Goal: Task Accomplishment & Management: Manage account settings

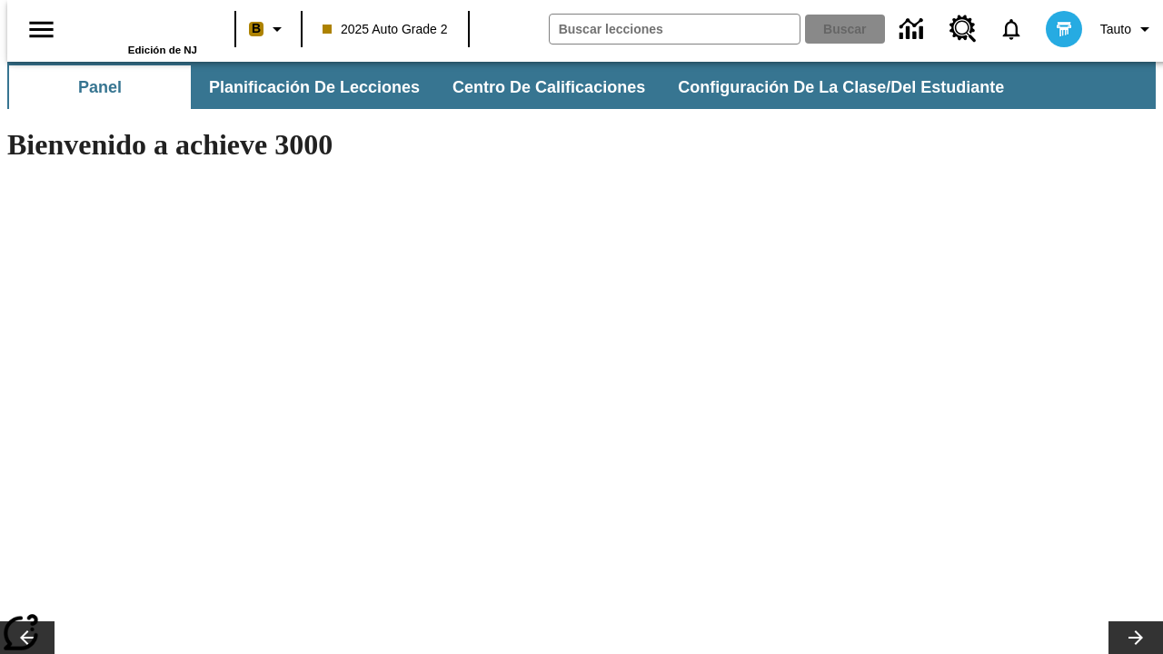
type input "-1"
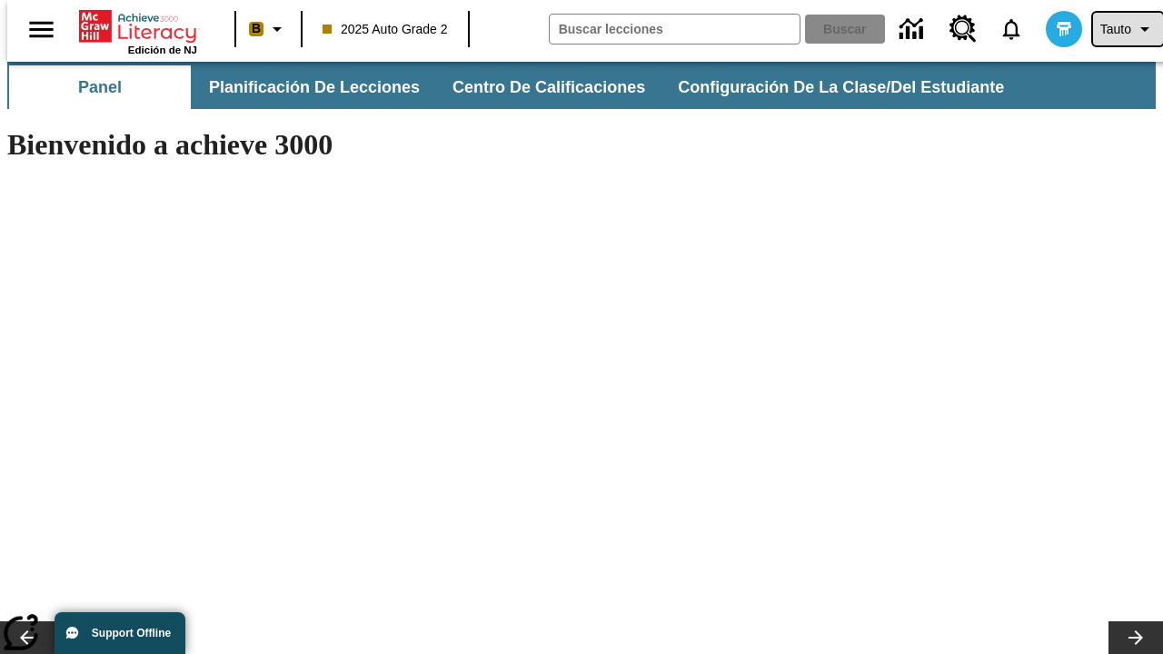
click at [1118, 29] on span "Tauto" at bounding box center [1115, 29] width 31 height 19
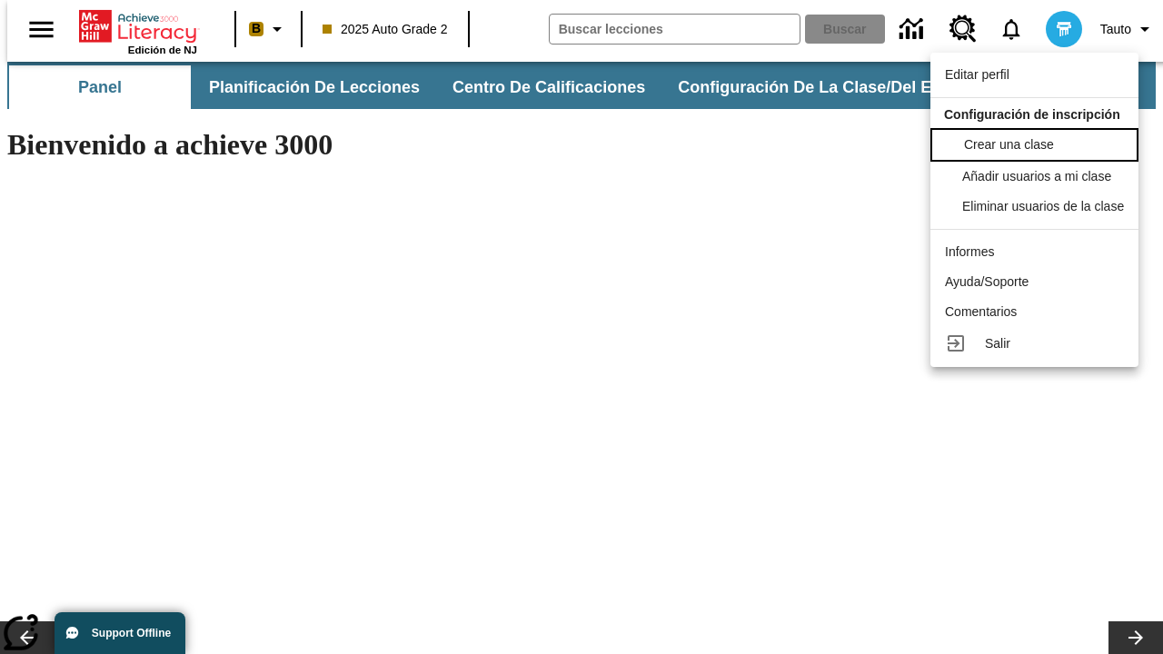
click at [1039, 143] on span "Crear una clase" at bounding box center [1009, 144] width 90 height 15
click at [1039, 176] on span "Añadir usuarios a mi clase" at bounding box center [1038, 174] width 149 height 15
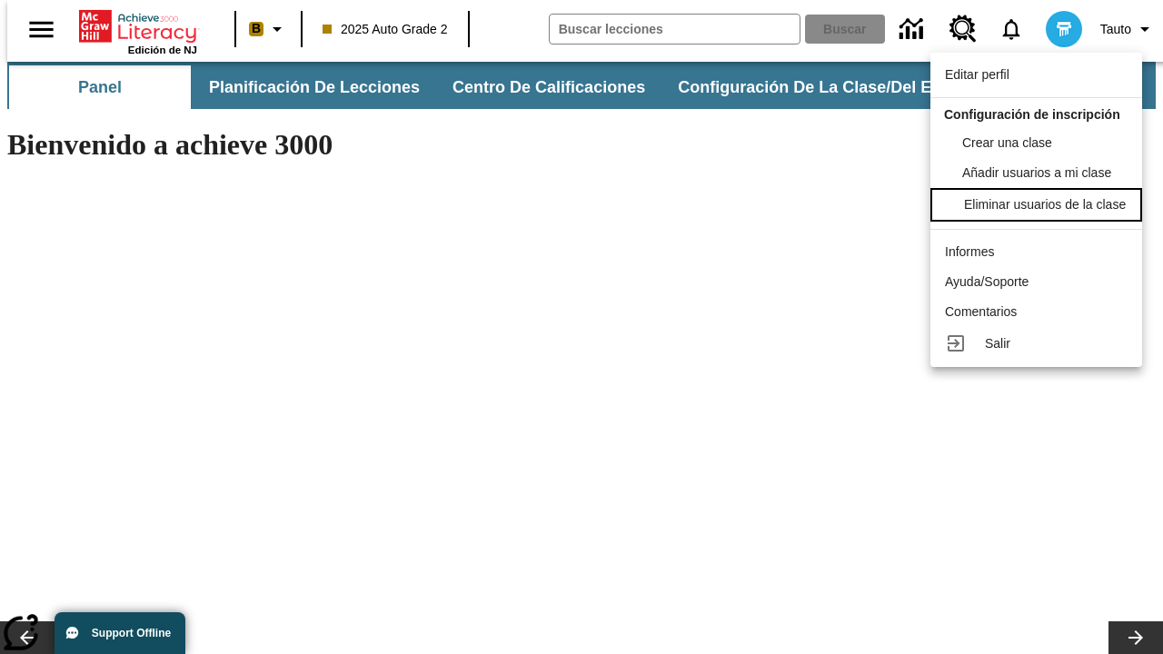
click at [1039, 214] on div "Eliminar usuarios de la clase" at bounding box center [1045, 204] width 162 height 19
